Goal: Task Accomplishment & Management: Manage account settings

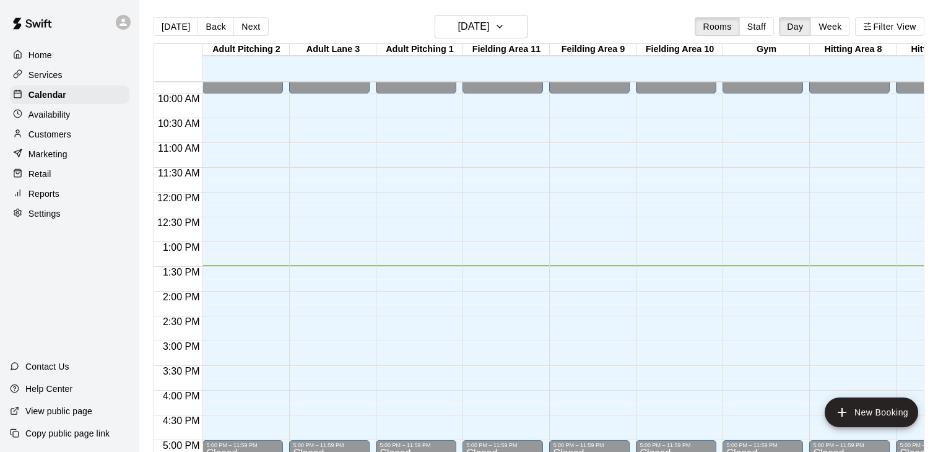
click at [60, 133] on p "Customers" at bounding box center [49, 134] width 43 height 12
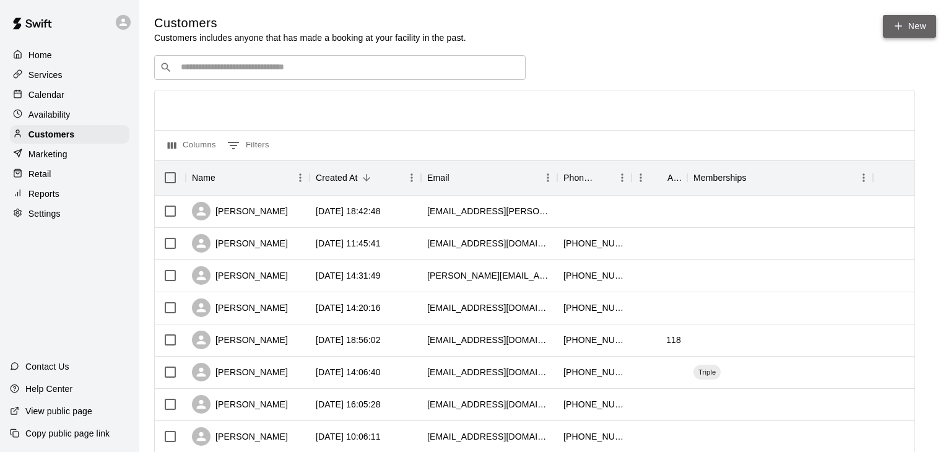
click at [918, 26] on link "New" at bounding box center [909, 26] width 53 height 23
select select "**"
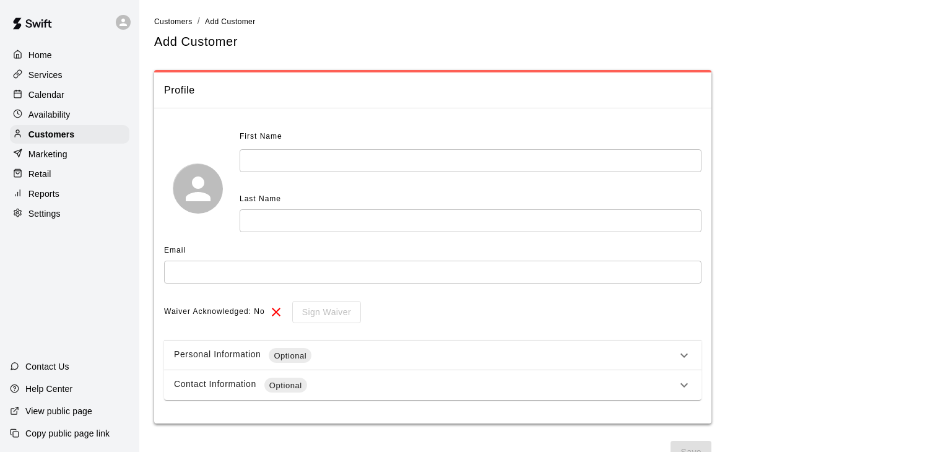
click at [252, 155] on input "text" at bounding box center [471, 160] width 462 height 23
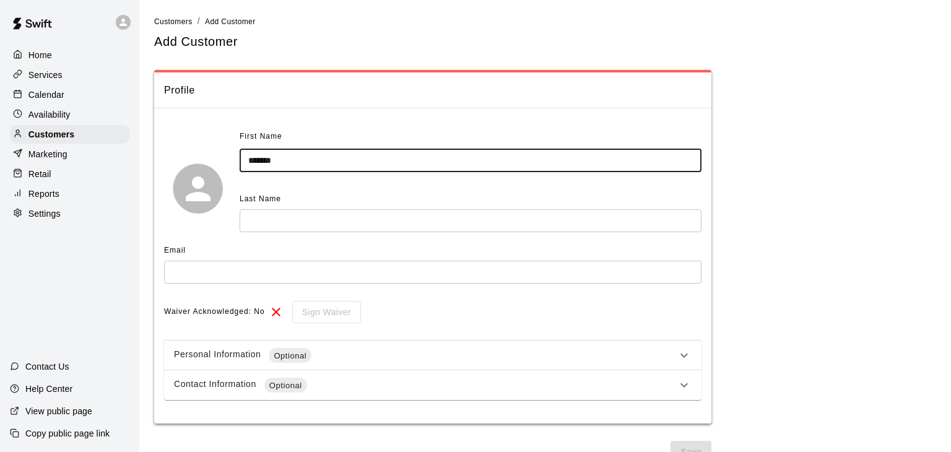
type input "******"
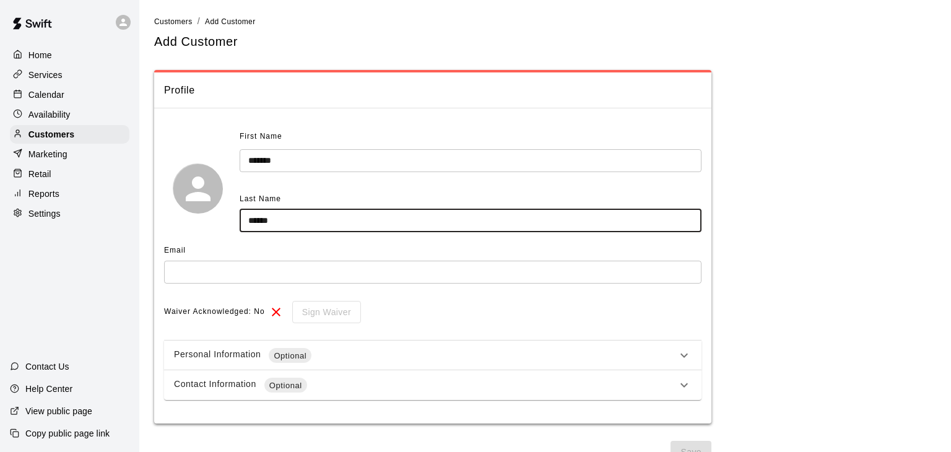
type input "******"
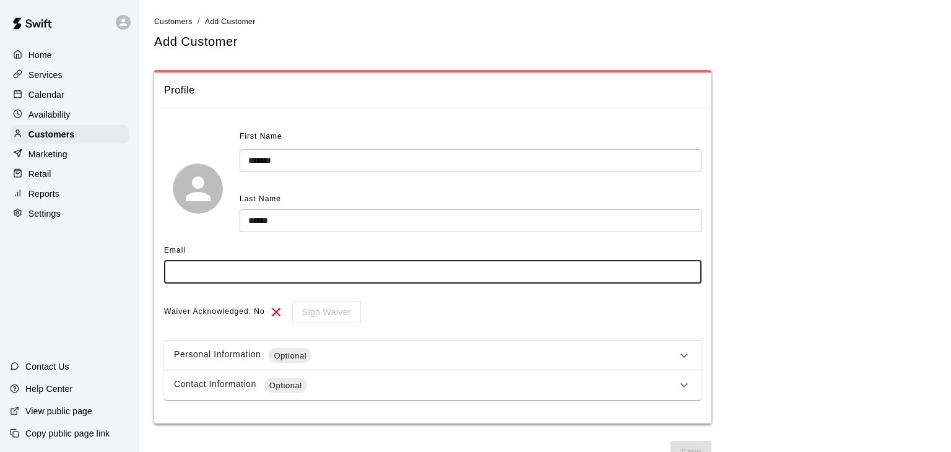
click at [188, 267] on input "text" at bounding box center [433, 272] width 538 height 23
type input "**********"
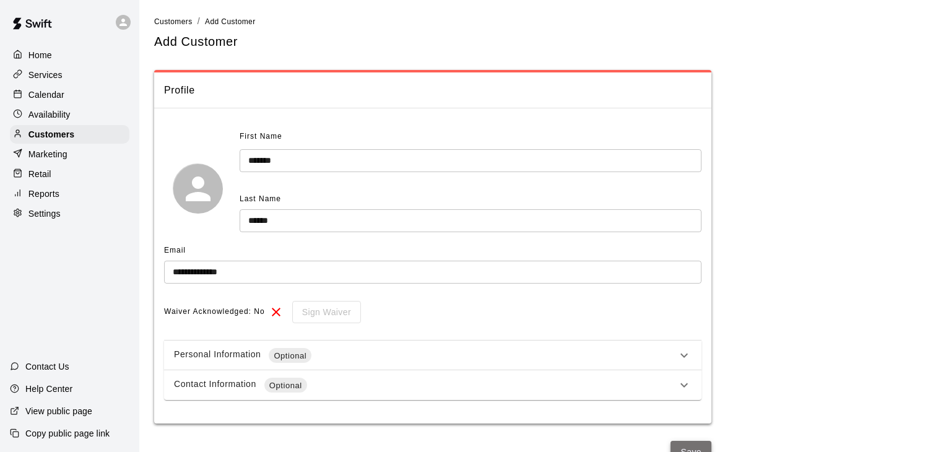
click at [704, 449] on button "Save" at bounding box center [691, 452] width 41 height 23
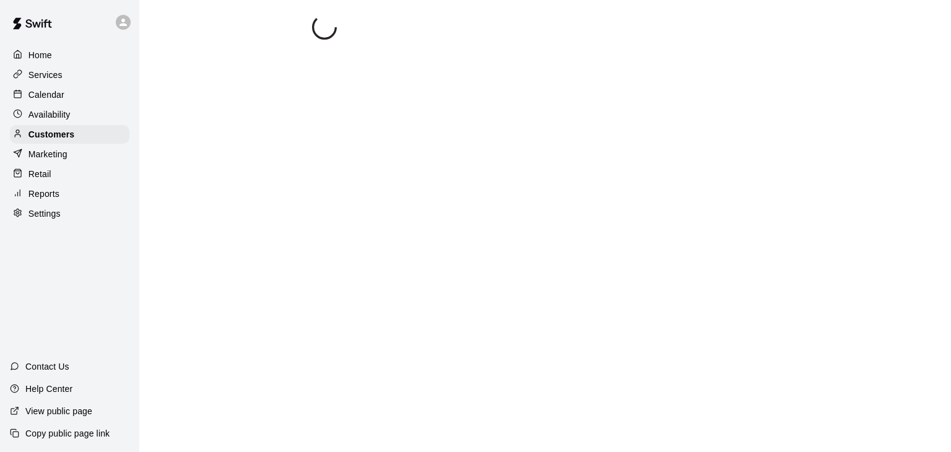
select select "**"
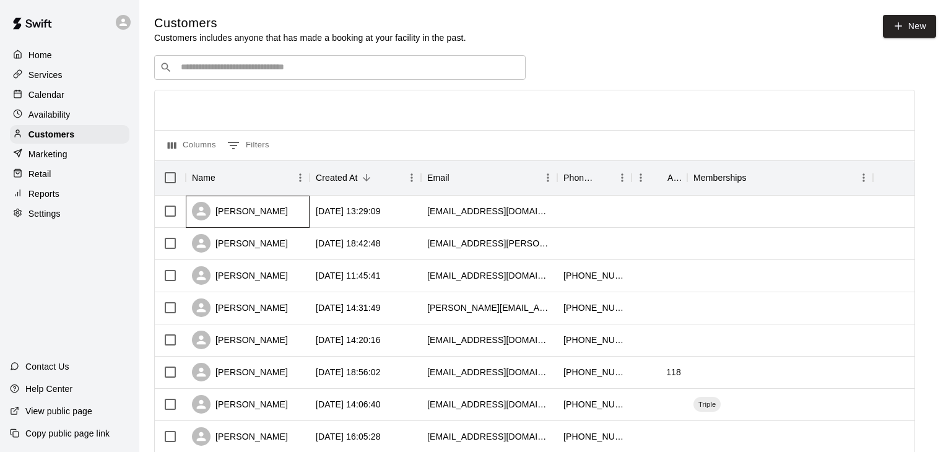
click at [245, 215] on div "[PERSON_NAME]" at bounding box center [240, 211] width 96 height 19
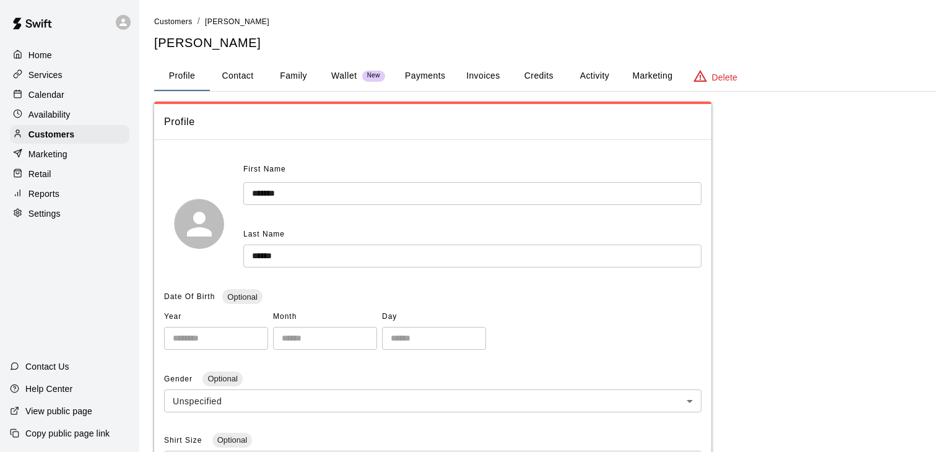
click at [424, 75] on button "Payments" at bounding box center [425, 76] width 60 height 30
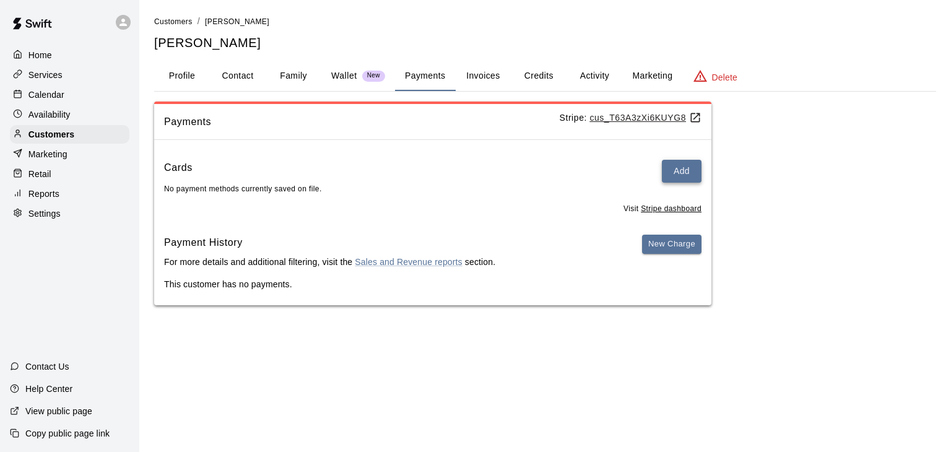
click at [673, 168] on button "Add" at bounding box center [682, 171] width 40 height 23
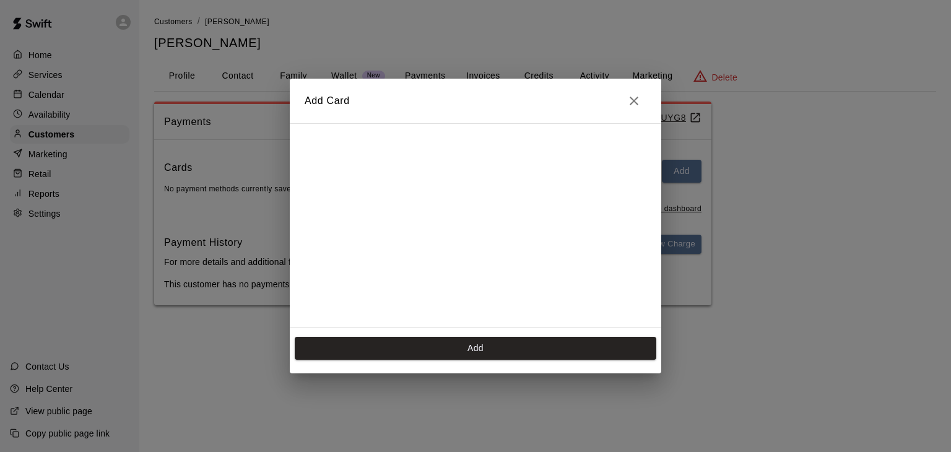
scroll to position [171, 0]
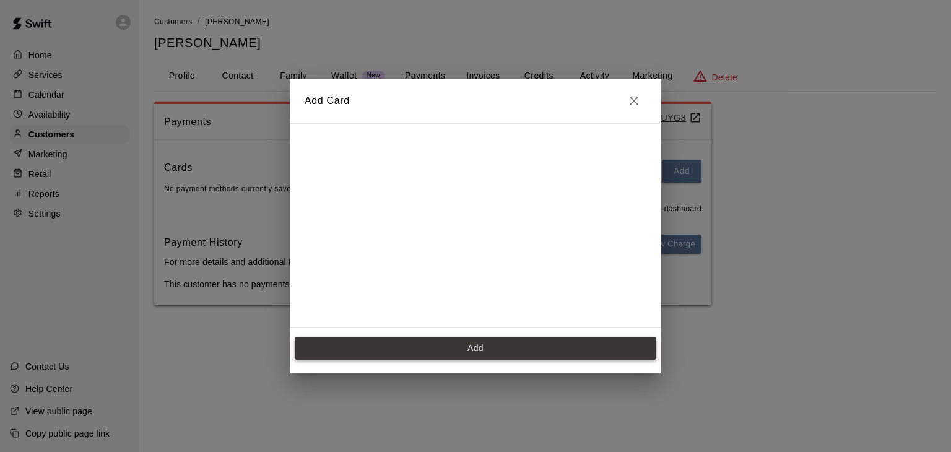
click at [554, 343] on button "Add" at bounding box center [476, 348] width 362 height 23
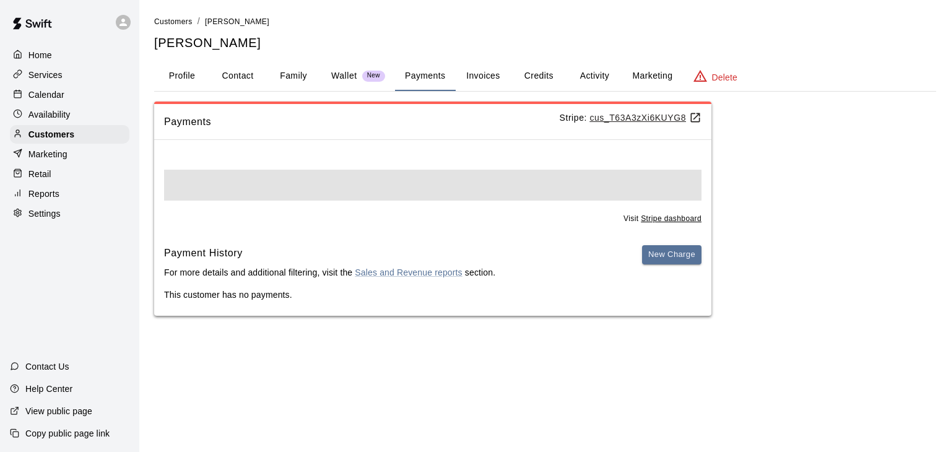
scroll to position [0, 0]
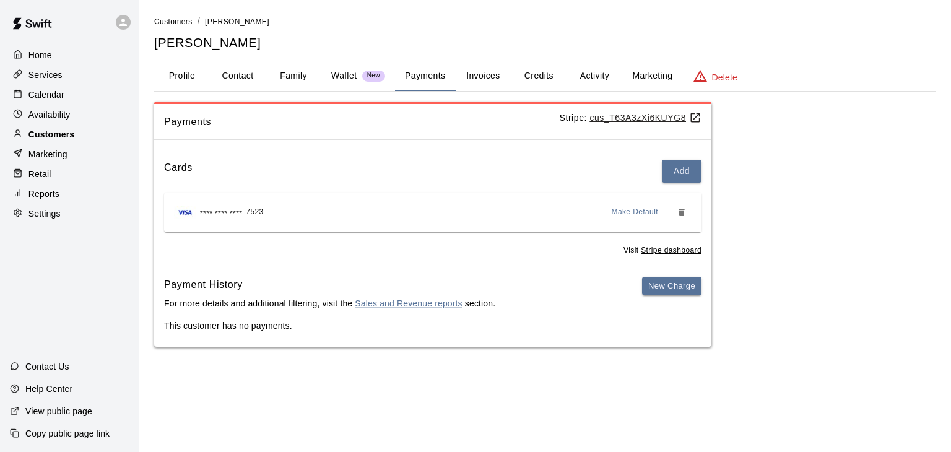
click at [54, 131] on p "Customers" at bounding box center [51, 134] width 46 height 12
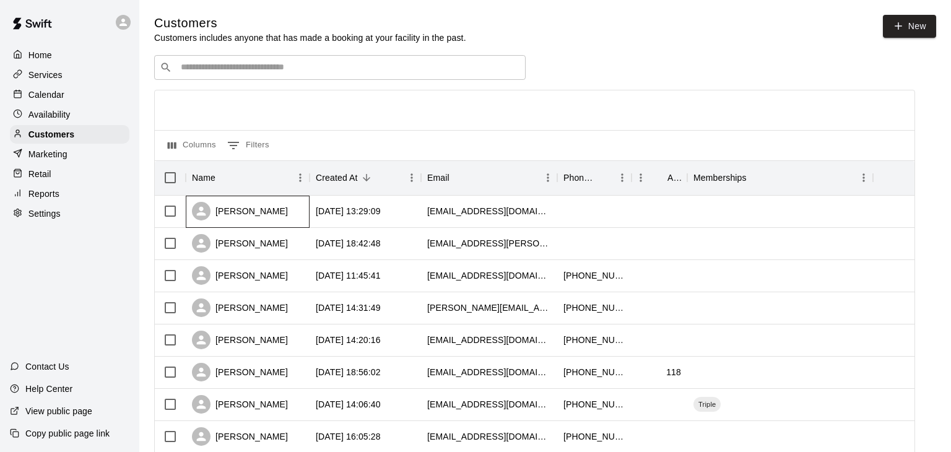
click at [245, 220] on div "[PERSON_NAME]" at bounding box center [240, 211] width 96 height 19
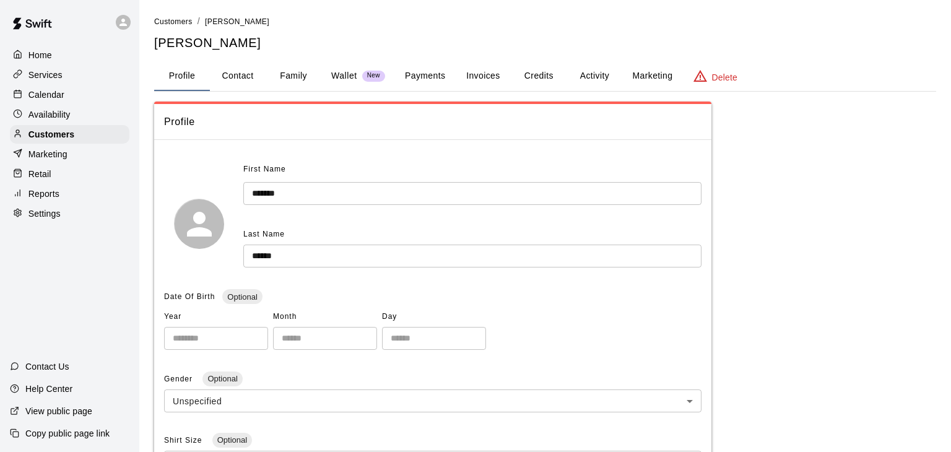
click at [416, 79] on button "Payments" at bounding box center [425, 76] width 60 height 30
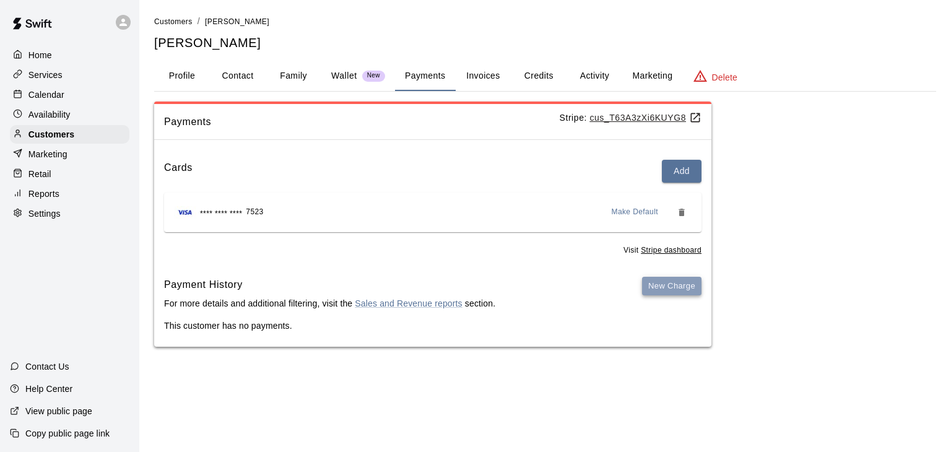
click at [661, 284] on button "New Charge" at bounding box center [671, 286] width 59 height 19
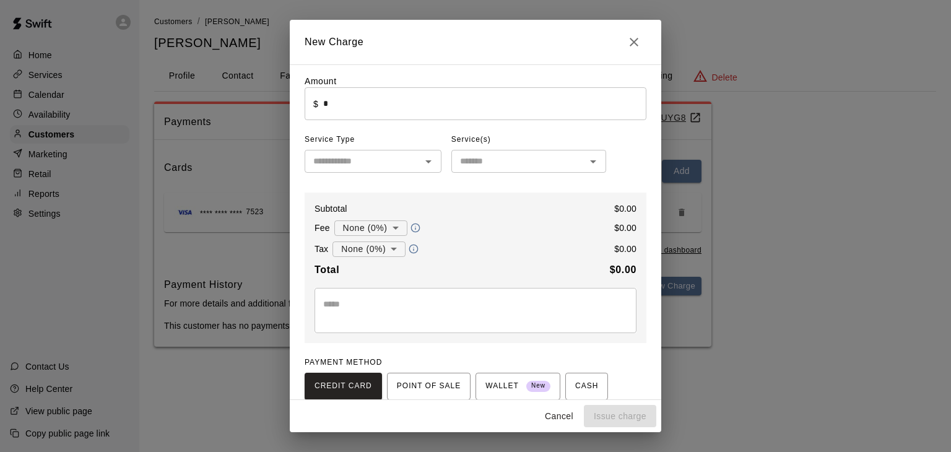
click at [367, 112] on input "*" at bounding box center [484, 103] width 323 height 33
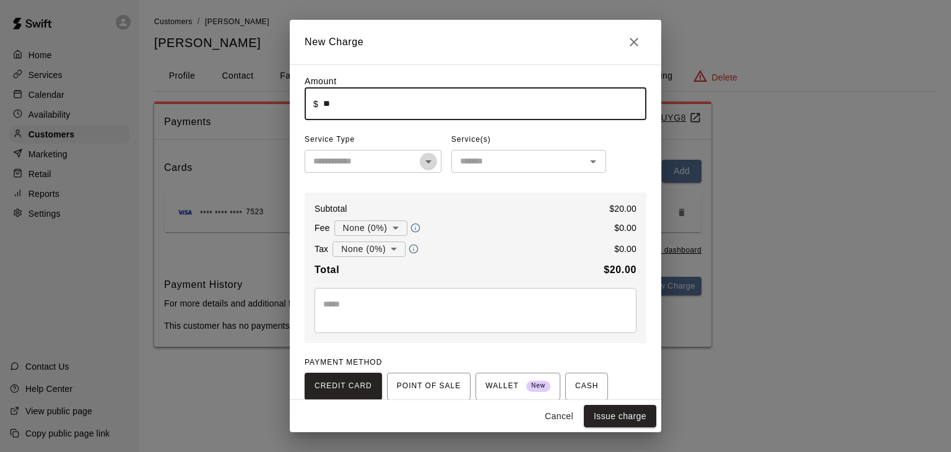
click at [422, 164] on icon "Open" at bounding box center [428, 161] width 15 height 15
type input "*****"
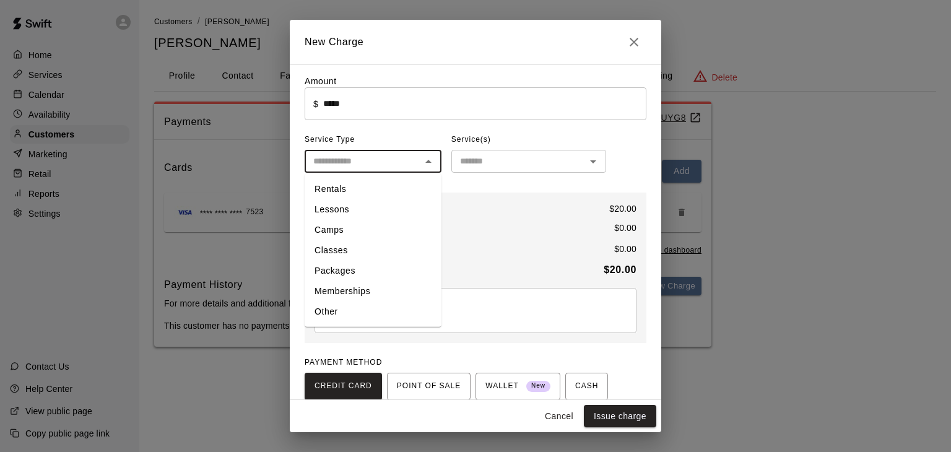
click at [373, 190] on li "Rentals" at bounding box center [373, 189] width 137 height 20
type input "*******"
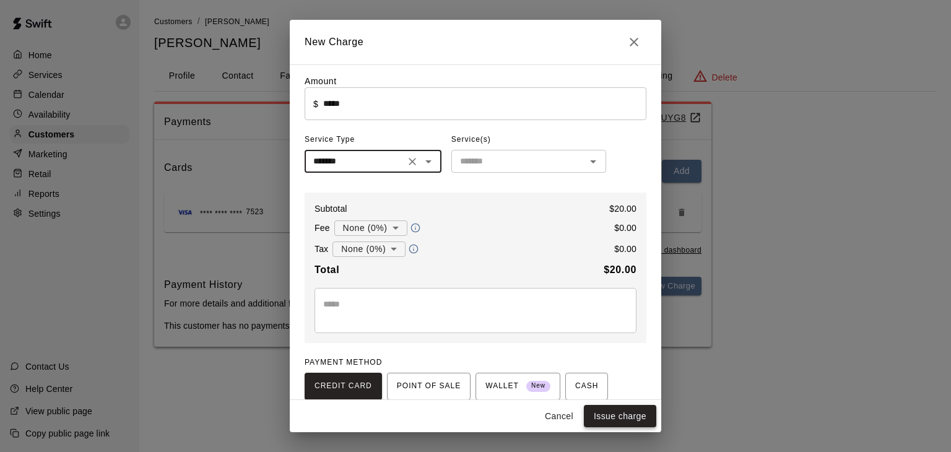
click at [610, 416] on button "Issue charge" at bounding box center [620, 416] width 72 height 23
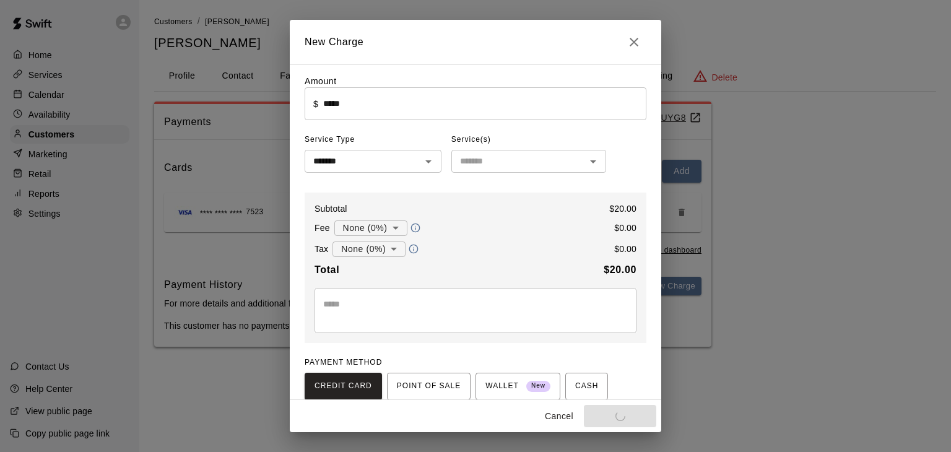
type input "*"
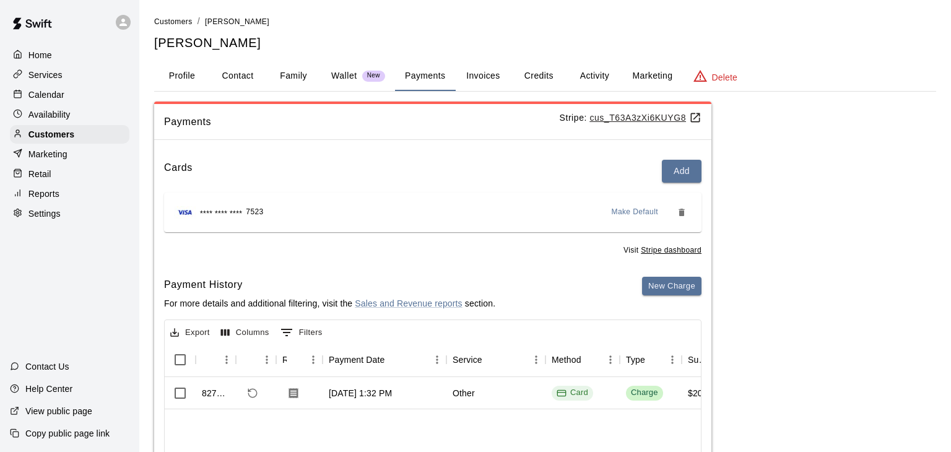
click at [41, 56] on p "Home" at bounding box center [40, 55] width 24 height 12
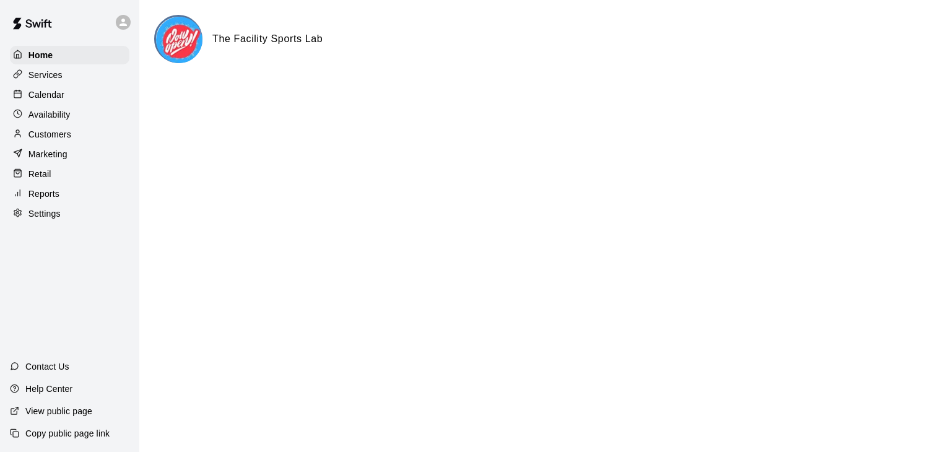
click at [48, 98] on p "Calendar" at bounding box center [46, 95] width 36 height 12
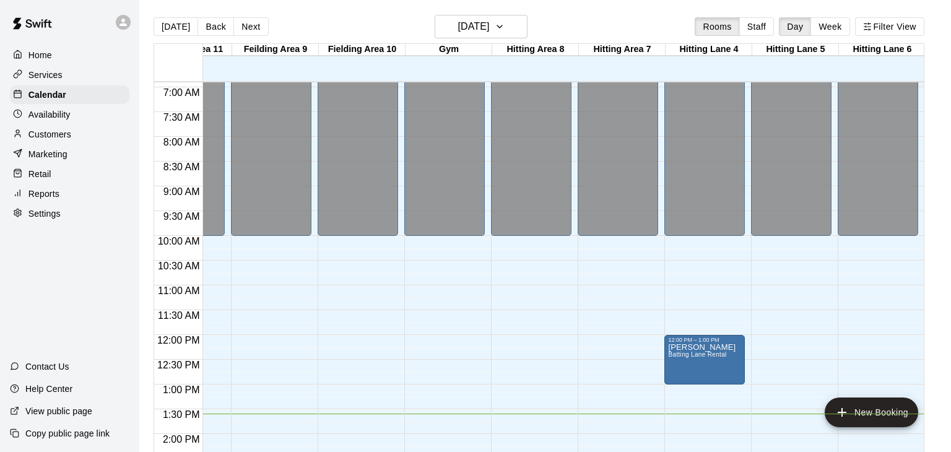
scroll to position [341, 318]
click at [521, 25] on button "[DATE]" at bounding box center [481, 27] width 93 height 24
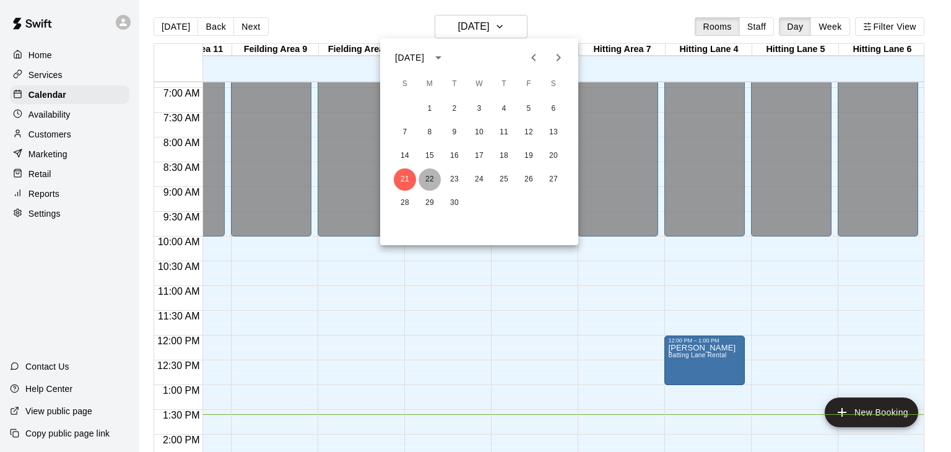
click at [433, 180] on button "22" at bounding box center [430, 179] width 22 height 22
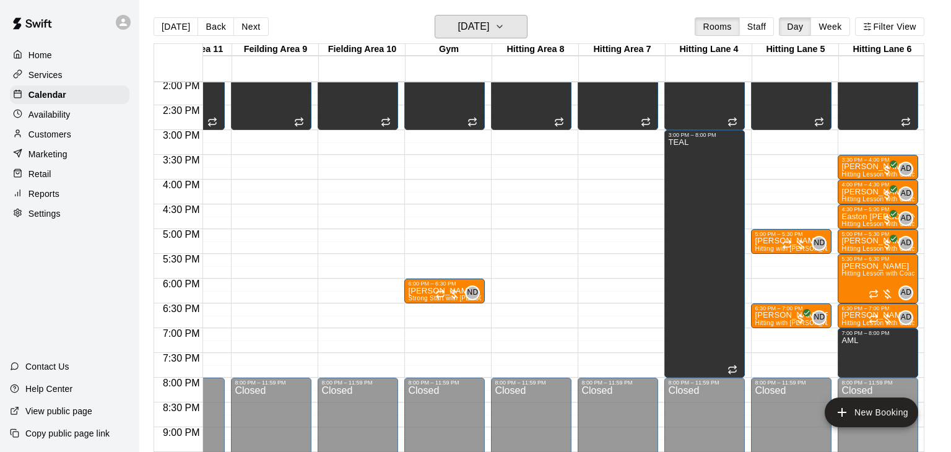
scroll to position [697, 318]
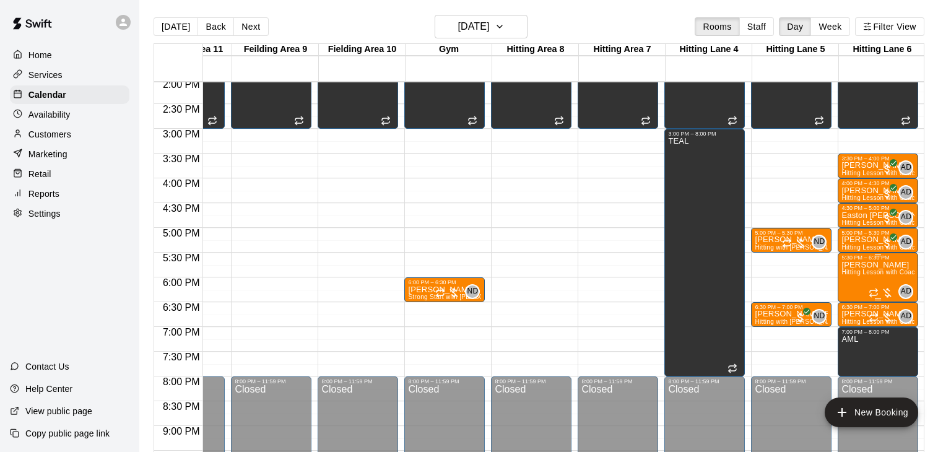
click at [860, 273] on span "Hitting Lesson with Coach [PERSON_NAME] (60 minutes)" at bounding box center [927, 272] width 171 height 7
click at [854, 306] on img "edit" at bounding box center [854, 309] width 14 height 14
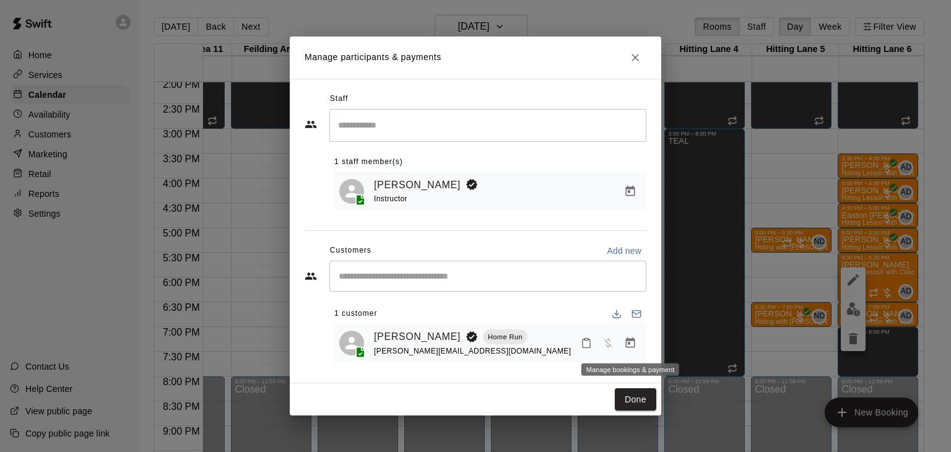
click at [628, 346] on icon "Manage bookings & payment" at bounding box center [630, 343] width 12 height 12
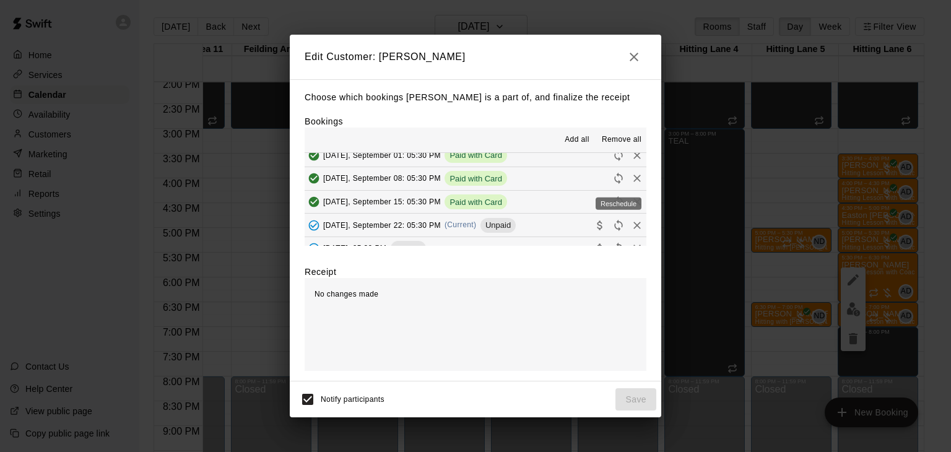
scroll to position [46, 0]
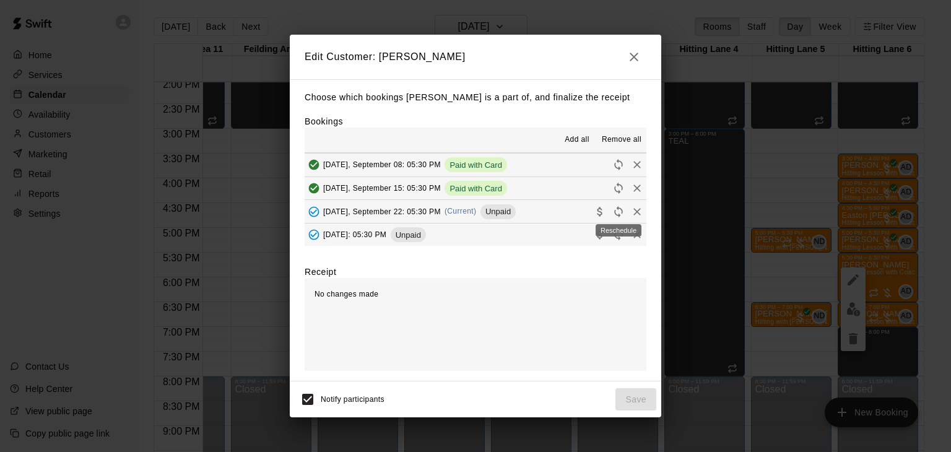
click at [620, 213] on icon "Reschedule" at bounding box center [619, 212] width 12 height 12
click at [619, 212] on icon "Reschedule" at bounding box center [619, 212] width 12 height 12
click at [639, 212] on icon "Remove" at bounding box center [637, 211] width 7 height 7
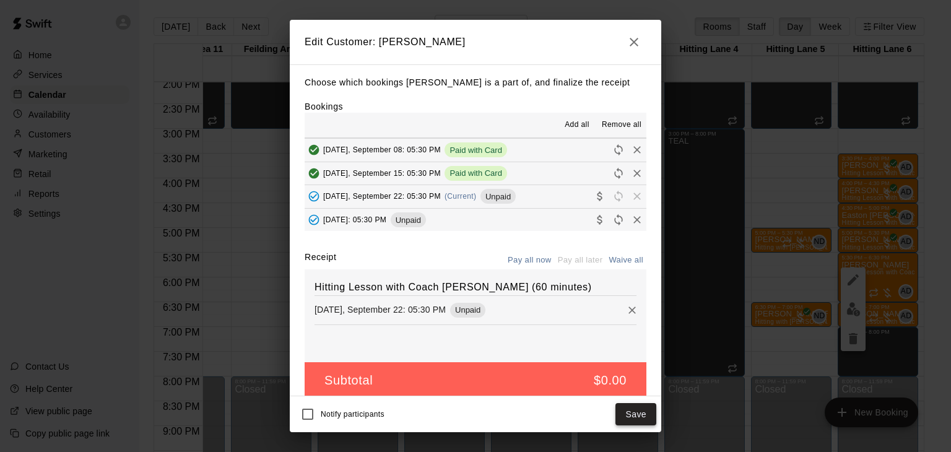
click at [634, 415] on button "Save" at bounding box center [636, 414] width 41 height 23
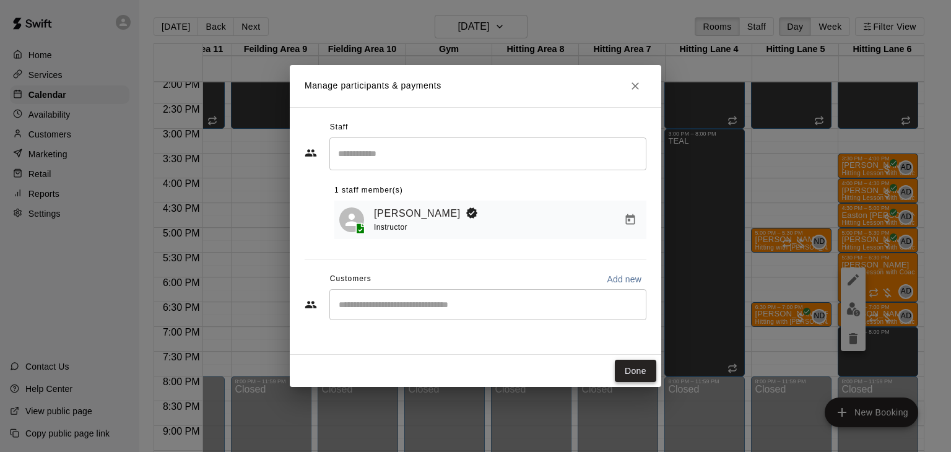
click at [635, 368] on button "Done" at bounding box center [635, 371] width 41 height 23
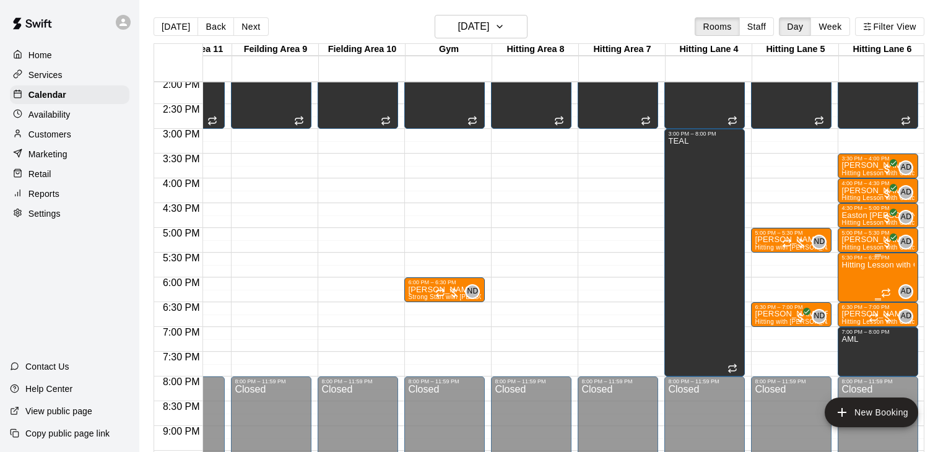
click at [781, 286] on div at bounding box center [475, 226] width 951 height 452
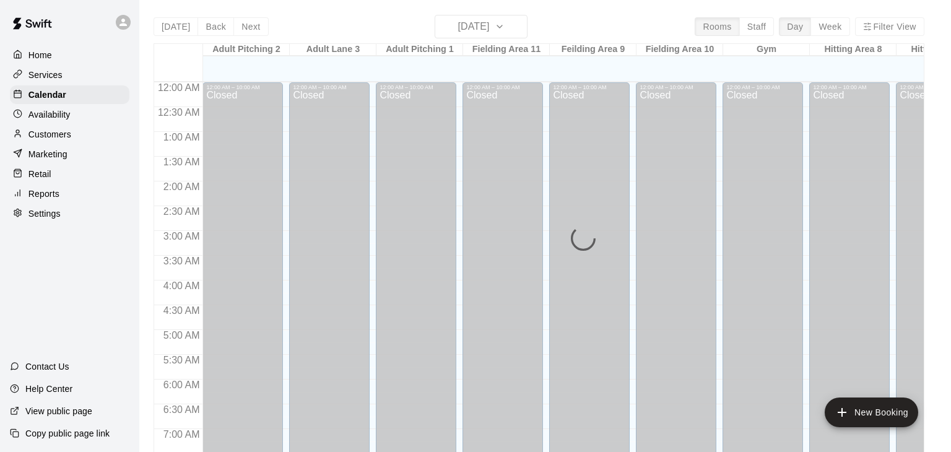
scroll to position [679, 0]
